Goal: Information Seeking & Learning: Find specific fact

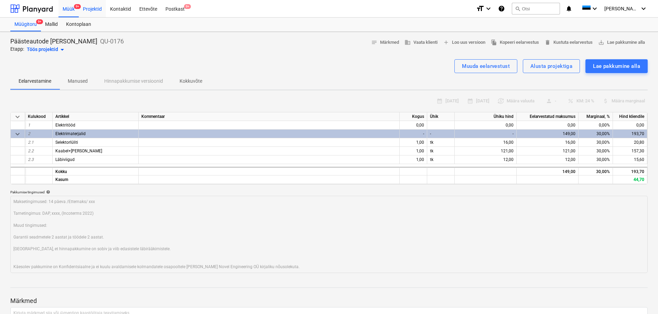
click at [89, 12] on div "Projektid" at bounding box center [92, 9] width 27 height 18
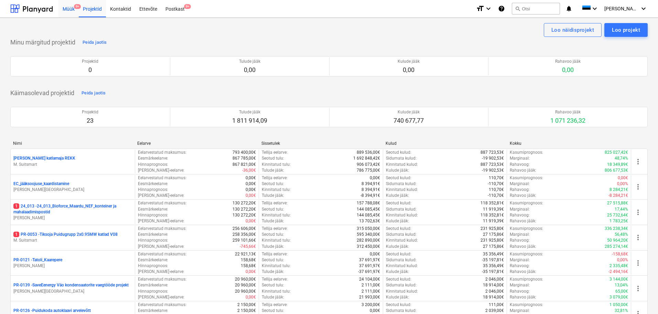
click at [71, 12] on div "Müük 9+" at bounding box center [69, 9] width 20 height 18
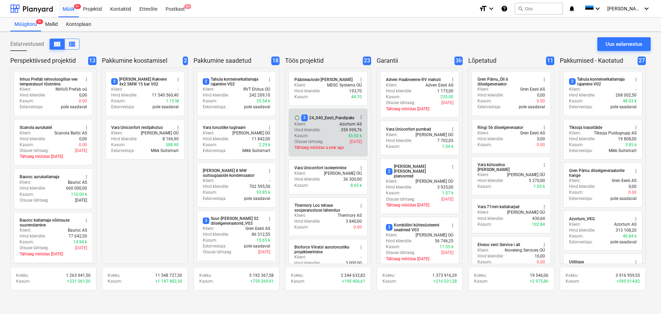
click at [327, 119] on div "2 24_040_Eesti_Pandipakend_elekter_automaatika_V02" at bounding box center [353, 117] width 105 height 7
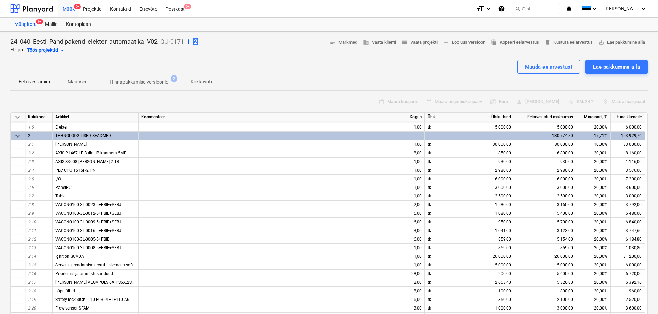
scroll to position [103, 0]
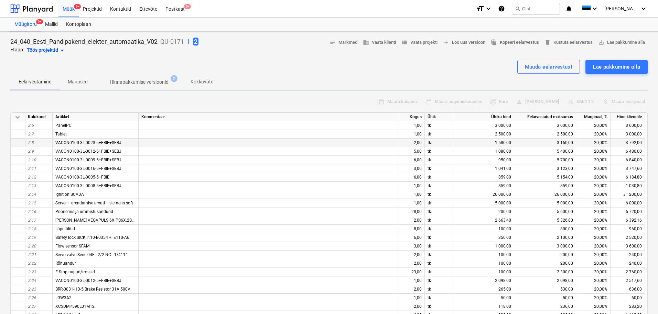
click at [122, 142] on div "VACON0100-3L-0023-5+FBIE+SEBJ" at bounding box center [96, 142] width 86 height 9
drag, startPoint x: 124, startPoint y: 141, endPoint x: 55, endPoint y: 139, distance: 69.2
click at [55, 139] on div "VACON0100-3L-0023-5+FBIE+SEBJ" at bounding box center [96, 142] width 86 height 9
click at [127, 150] on div "VACON0100-3L-0012-5+FBIE+SEBJ" at bounding box center [96, 151] width 86 height 9
drag, startPoint x: 99, startPoint y: 149, endPoint x: 54, endPoint y: 150, distance: 45.1
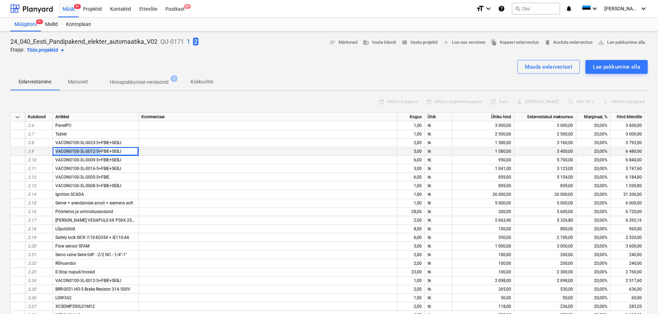
click at [54, 150] on div "VACON0100-3L-0012-5+FBIE+SEBJ" at bounding box center [96, 151] width 86 height 9
copy span "VACON0100-3L-0012-5+"
click at [95, 160] on span "VACON0100-3L-0009-5+FBIE+SEBJ" at bounding box center [88, 159] width 66 height 5
click at [112, 141] on span "VACON0100-3L-0023-5+FBIE+SEBJ" at bounding box center [88, 142] width 66 height 5
drag, startPoint x: 56, startPoint y: 142, endPoint x: 94, endPoint y: 140, distance: 38.3
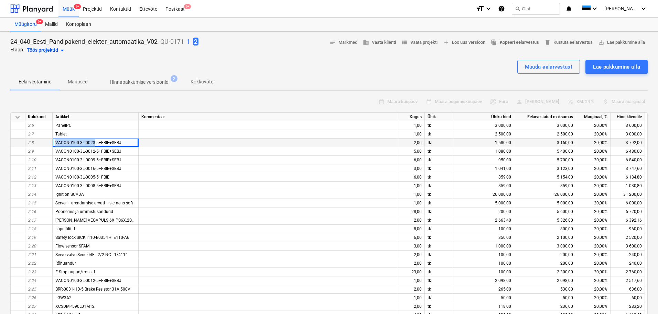
click at [94, 140] on span "VACON0100-3L-0023-5+FBIE+SEBJ" at bounding box center [88, 142] width 66 height 5
copy span "VACON0100-3L-0023"
click at [118, 192] on div "Ignition SCADA" at bounding box center [96, 194] width 86 height 9
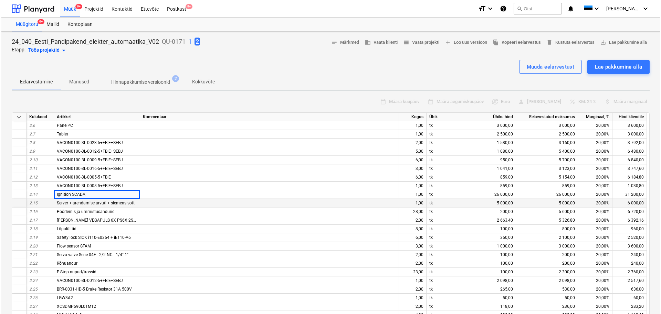
scroll to position [138, 0]
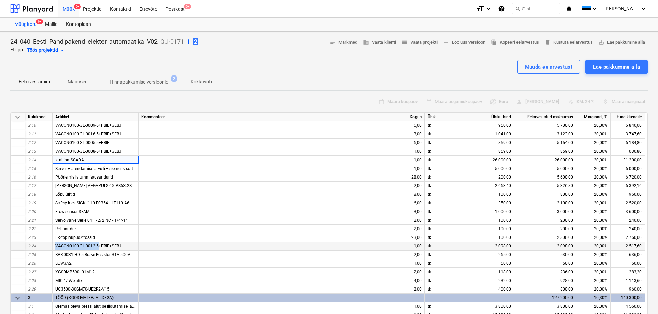
drag, startPoint x: 56, startPoint y: 246, endPoint x: 98, endPoint y: 247, distance: 42.3
click at [98, 247] on span "VACON0100-3L-0012-5+FBIE+SEBJ" at bounding box center [88, 245] width 66 height 5
copy span "VACON0100-3L-0012-5"
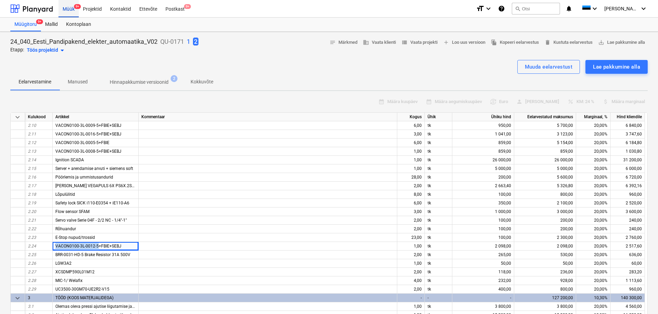
click at [76, 11] on div "Müük 9+" at bounding box center [69, 9] width 20 height 18
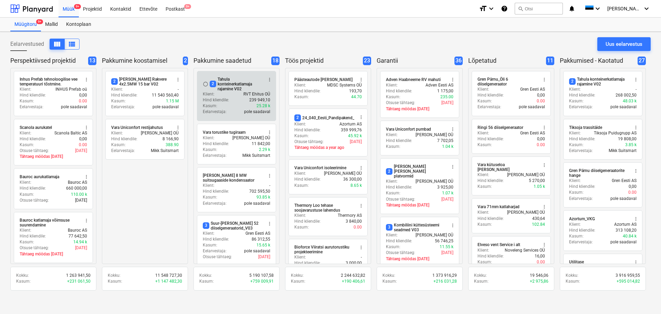
click at [229, 100] on div "Hind kliendile : 239 949,10" at bounding box center [236, 100] width 67 height 6
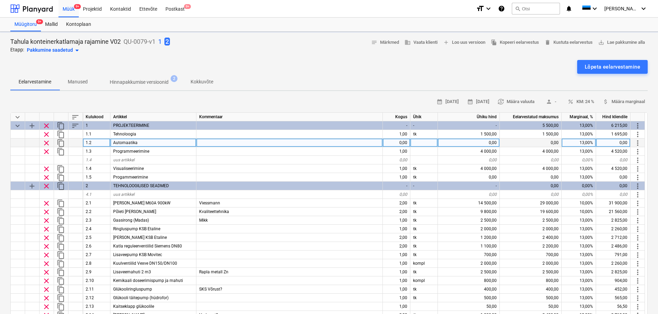
type textarea "x"
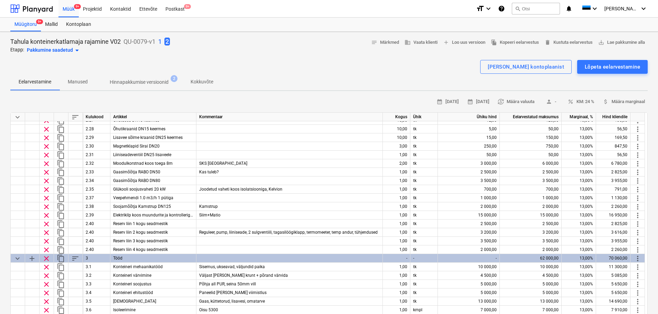
scroll to position [310, 0]
